Goal: Task Accomplishment & Management: Use online tool/utility

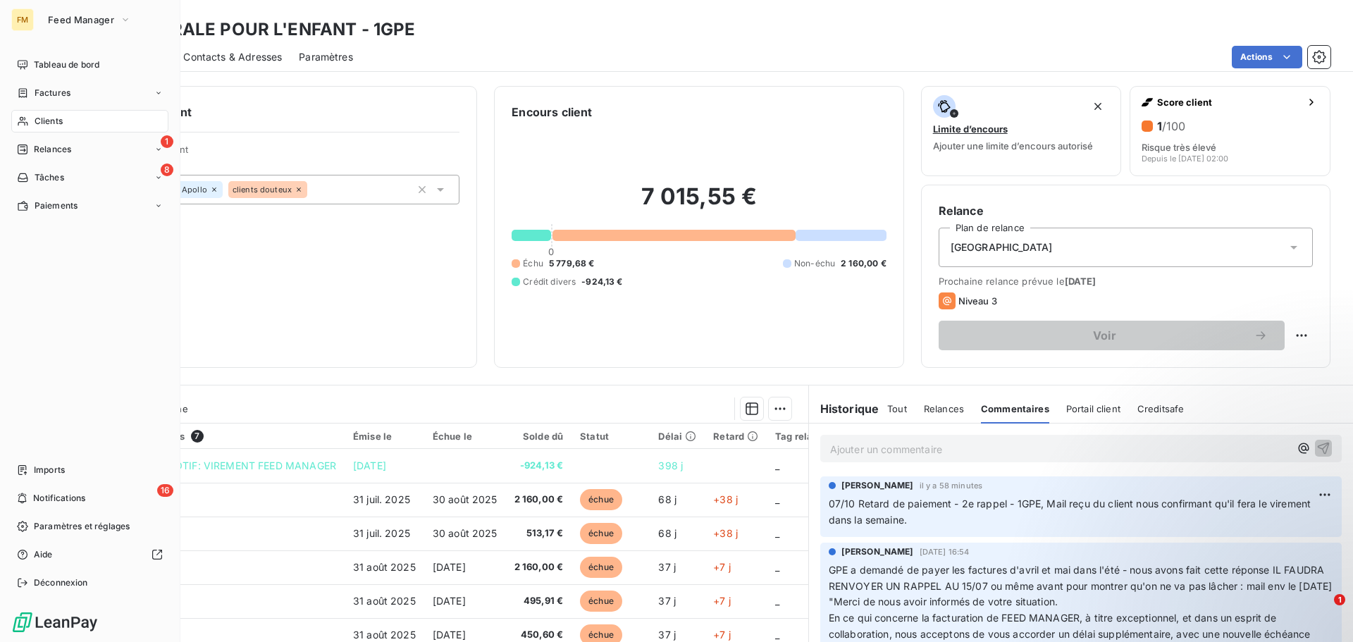
click at [44, 121] on span "Clients" at bounding box center [49, 121] width 28 height 13
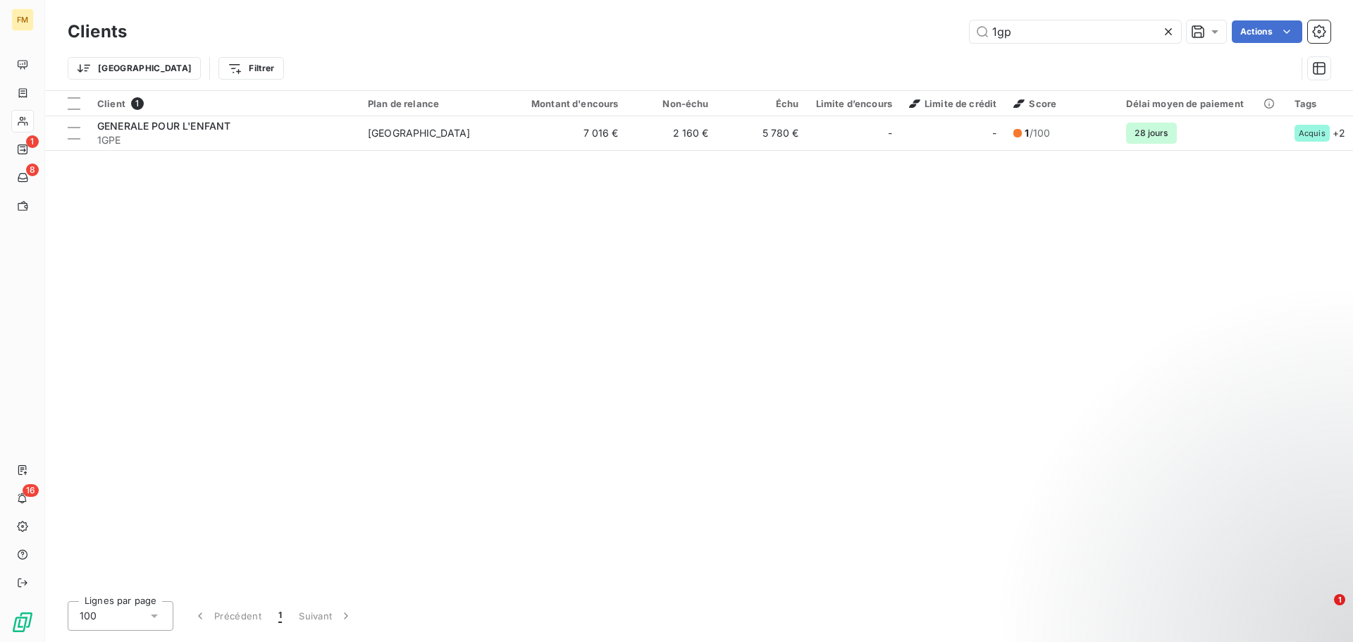
drag, startPoint x: 805, startPoint y: 69, endPoint x: 768, endPoint y: 74, distance: 37.0
click at [768, 74] on div "Clients 1gp Actions Trier Filtrer" at bounding box center [699, 53] width 1263 height 73
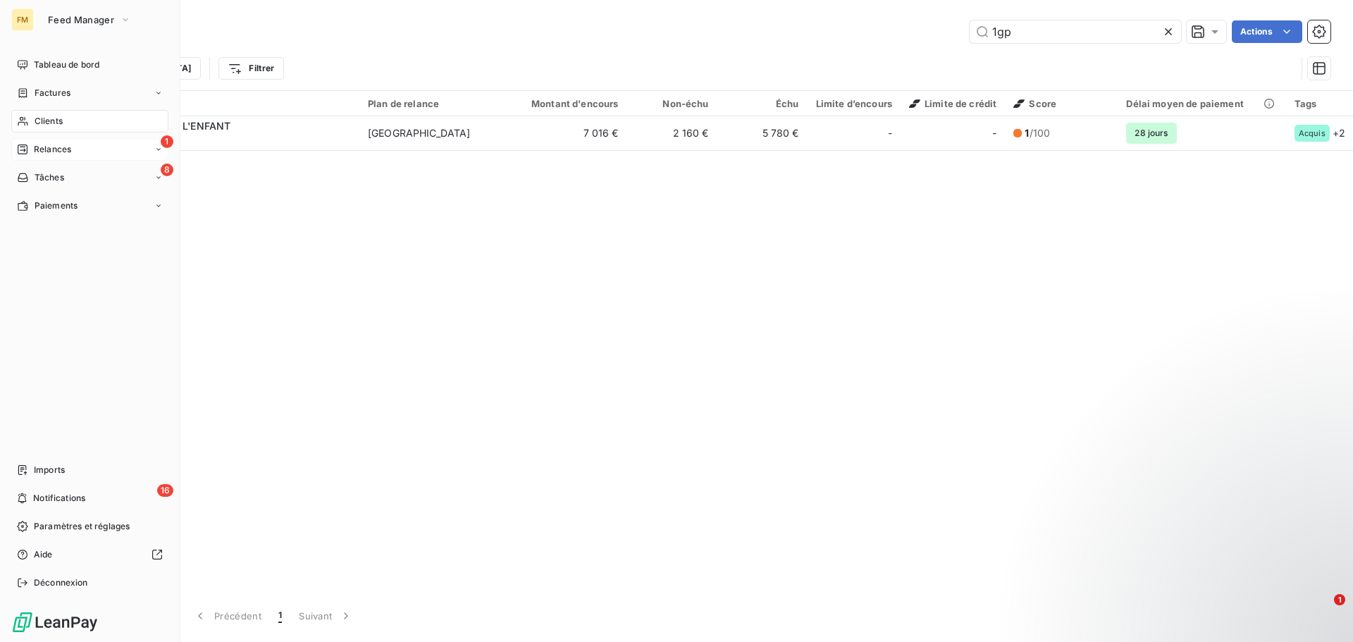
drag, startPoint x: 39, startPoint y: 147, endPoint x: 116, endPoint y: 141, distance: 77.1
click at [41, 147] on span "Relances" at bounding box center [52, 149] width 37 height 13
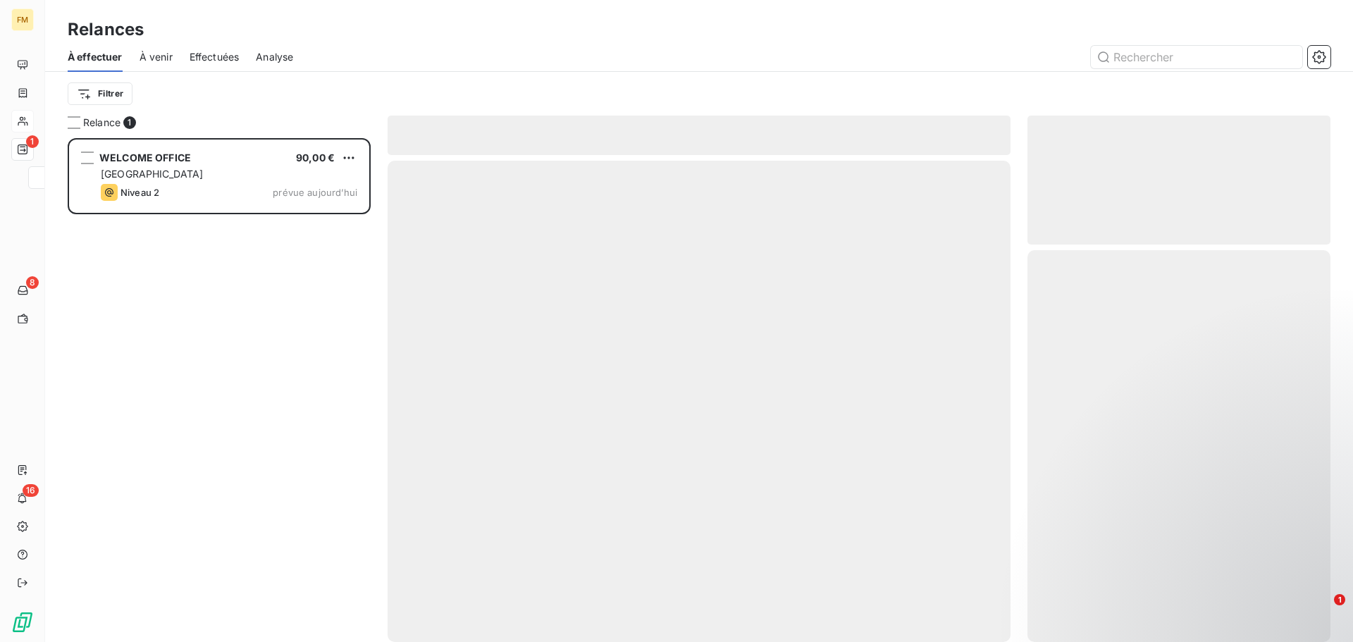
scroll to position [493, 292]
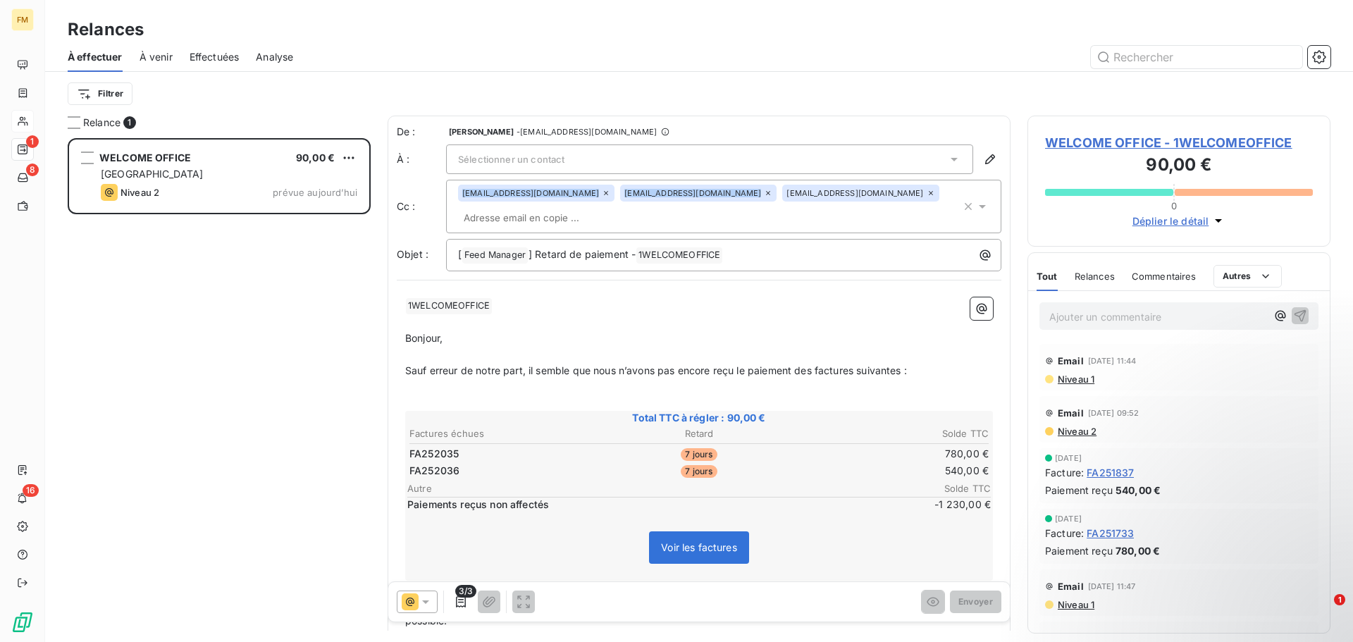
drag, startPoint x: 936, startPoint y: 192, endPoint x: 463, endPoint y: 200, distance: 472.9
click at [463, 200] on div "[EMAIL_ADDRESS][DOMAIN_NAME] [EMAIL_ADDRESS][DOMAIN_NAME] [EMAIL_ADDRESS][DOMAI…" at bounding box center [709, 207] width 503 height 44
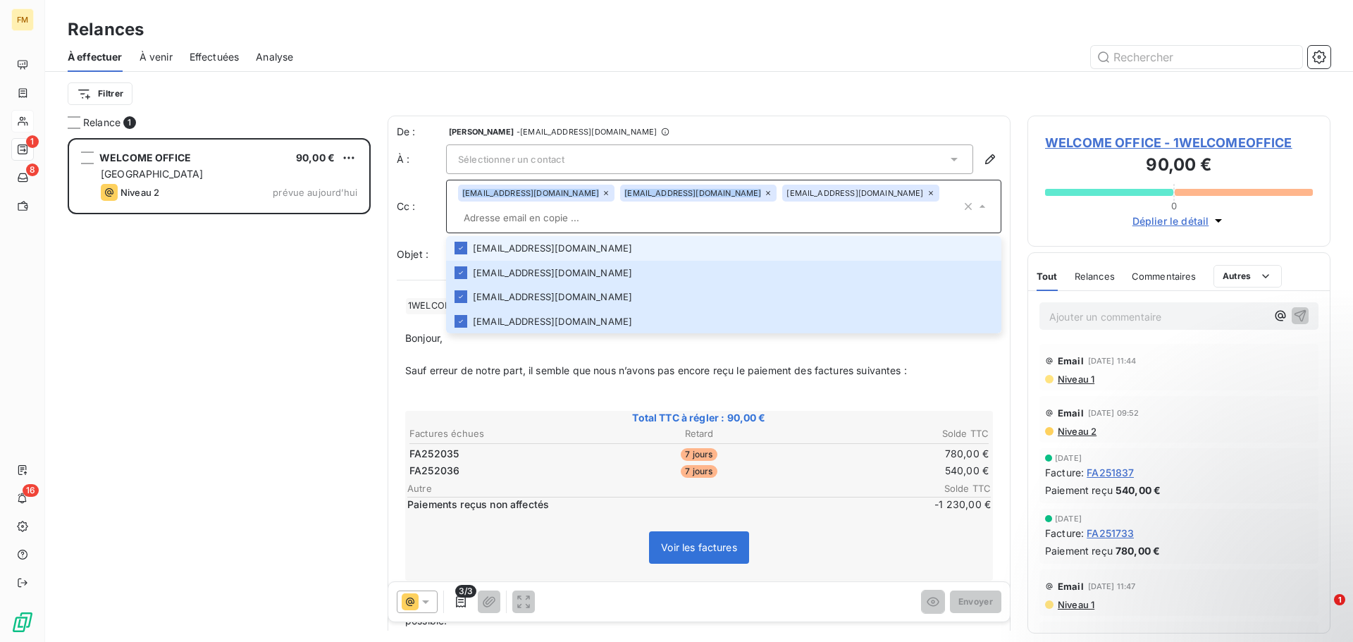
copy div "[EMAIL_ADDRESS][DOMAIN_NAME] [EMAIL_ADDRESS][DOMAIN_NAME]"
drag, startPoint x: 934, startPoint y: 190, endPoint x: 335, endPoint y: 116, distance: 602.8
click at [445, 190] on div "Cc : [EMAIL_ADDRESS][DOMAIN_NAME] [EMAIL_ADDRESS][DOMAIN_NAME] [EMAIL_ADDRESS][…" at bounding box center [699, 207] width 605 height 54
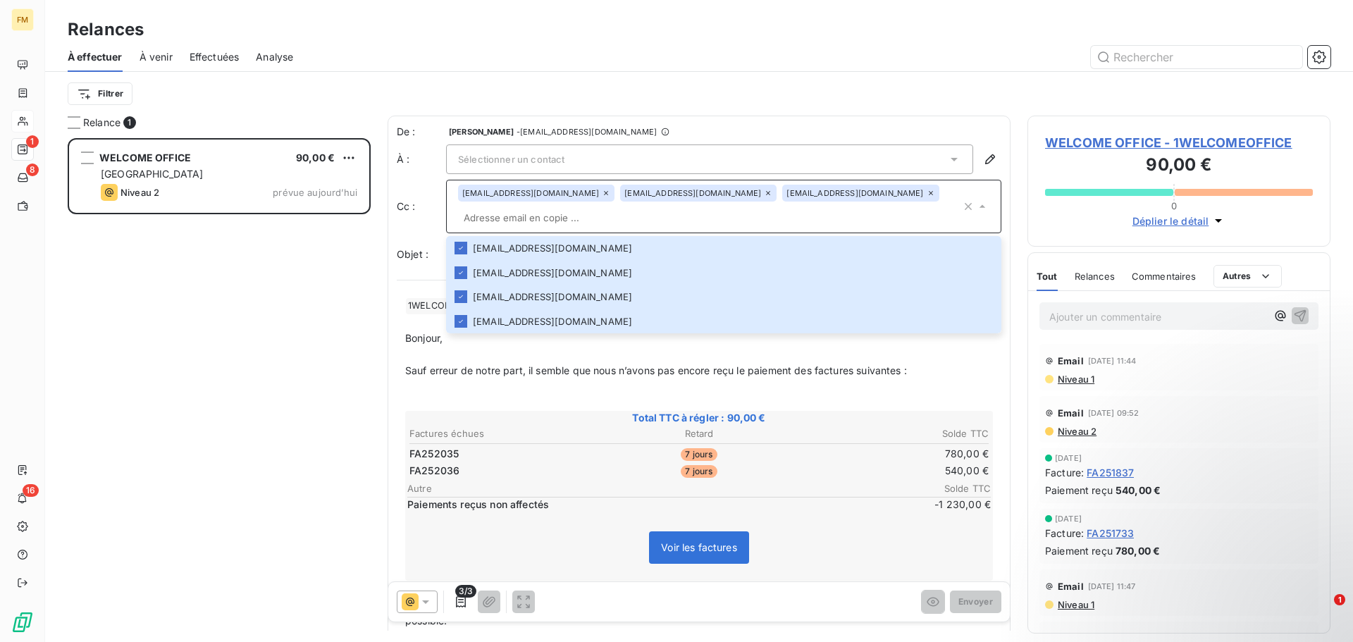
click at [874, 397] on p "﻿" at bounding box center [699, 403] width 588 height 16
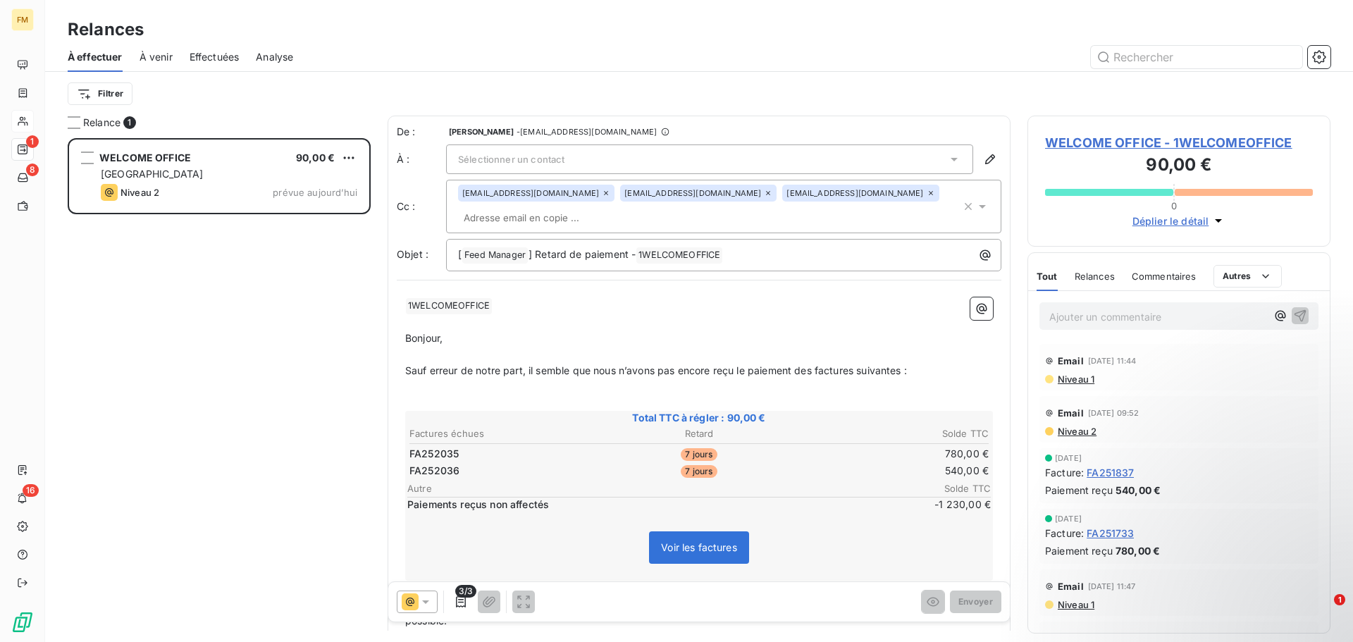
click at [891, 124] on div "De : [PERSON_NAME] - [EMAIL_ADDRESS][DOMAIN_NAME] À : Sélectionner un contact C…" at bounding box center [699, 412] width 623 height 593
click at [829, 261] on p "[ Feed Manager ﻿ ] Retard de paiement - 1WELCOMEOFFICE ﻿ ﻿" at bounding box center [727, 255] width 538 height 17
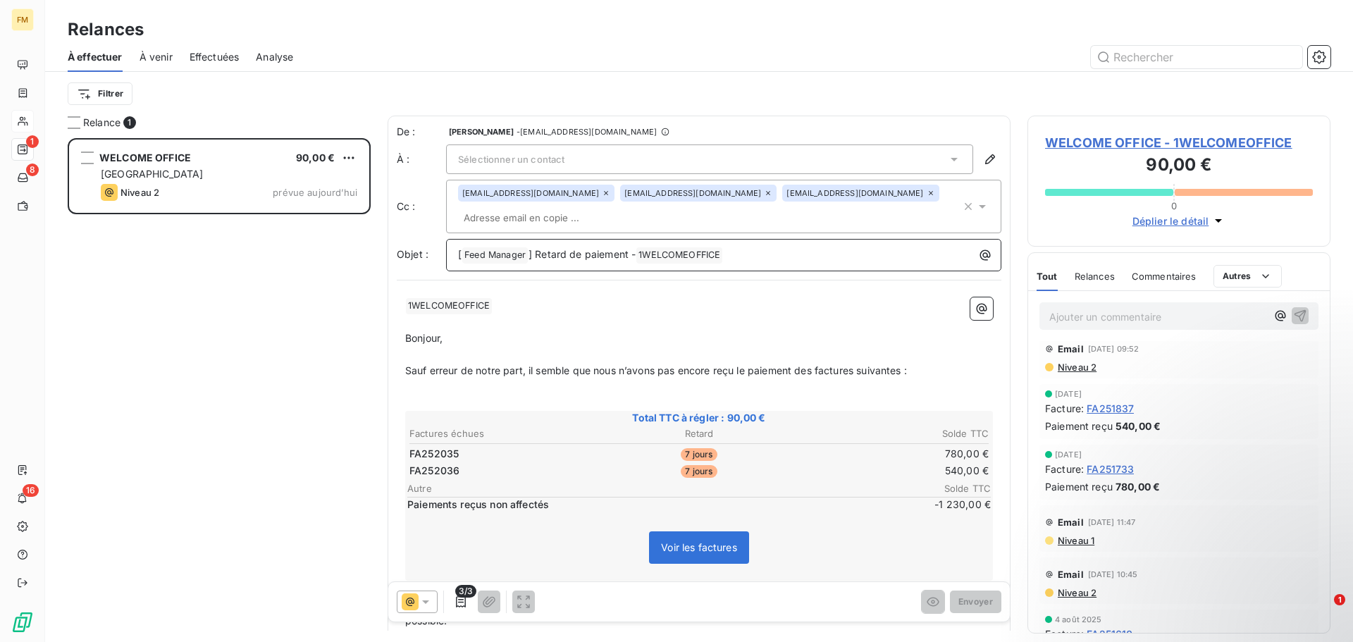
scroll to position [0, 0]
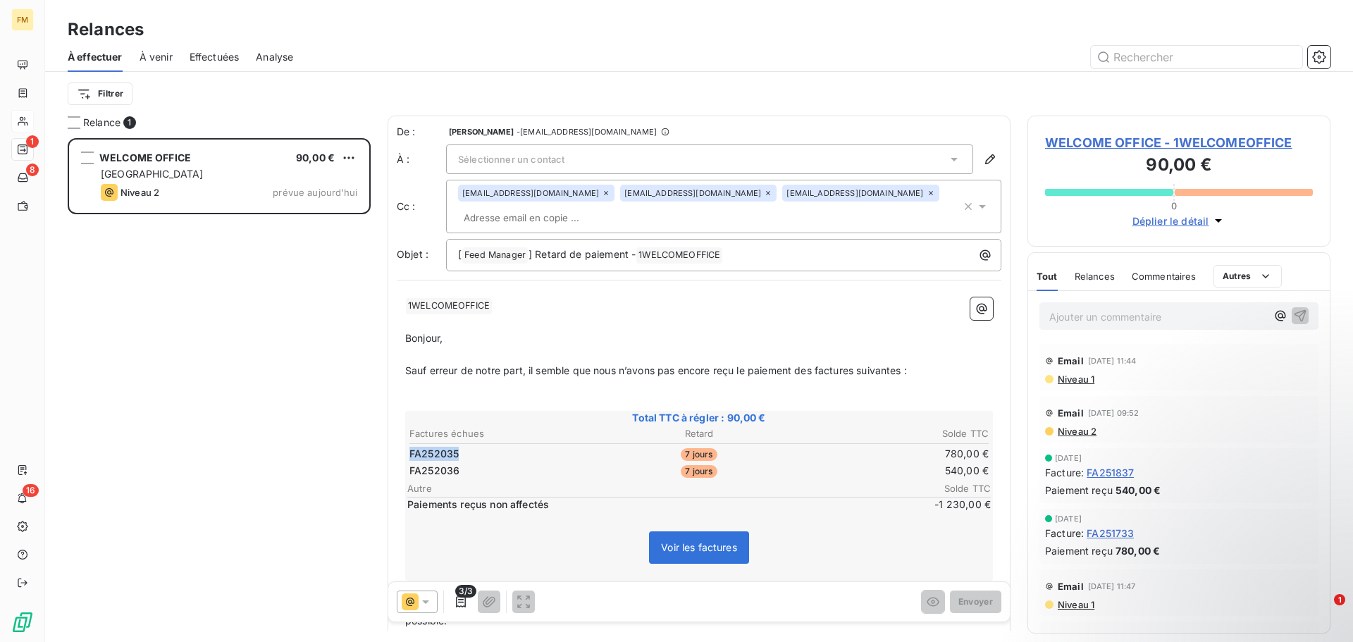
drag, startPoint x: 461, startPoint y: 454, endPoint x: 409, endPoint y: 455, distance: 52.1
click at [409, 455] on td "FA252035" at bounding box center [505, 454] width 192 height 16
